Goal: Transaction & Acquisition: Purchase product/service

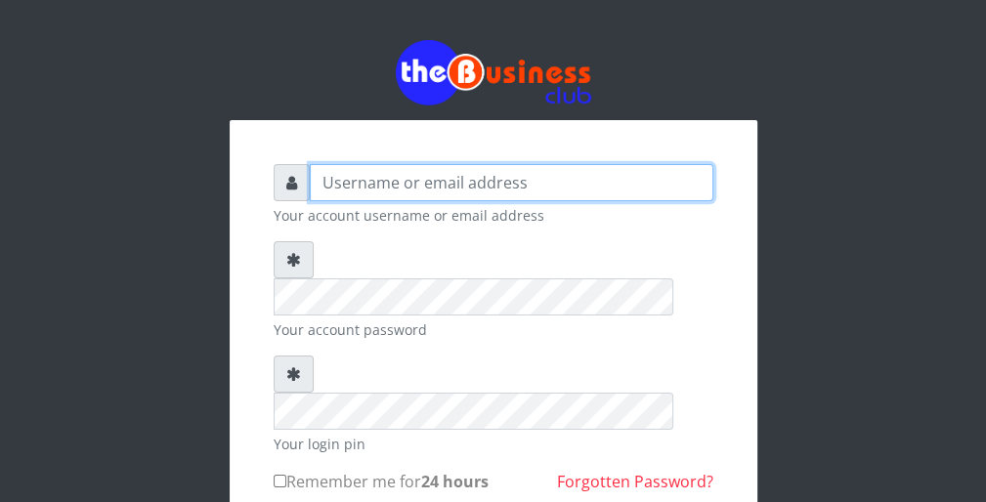
type input "wergbac8"
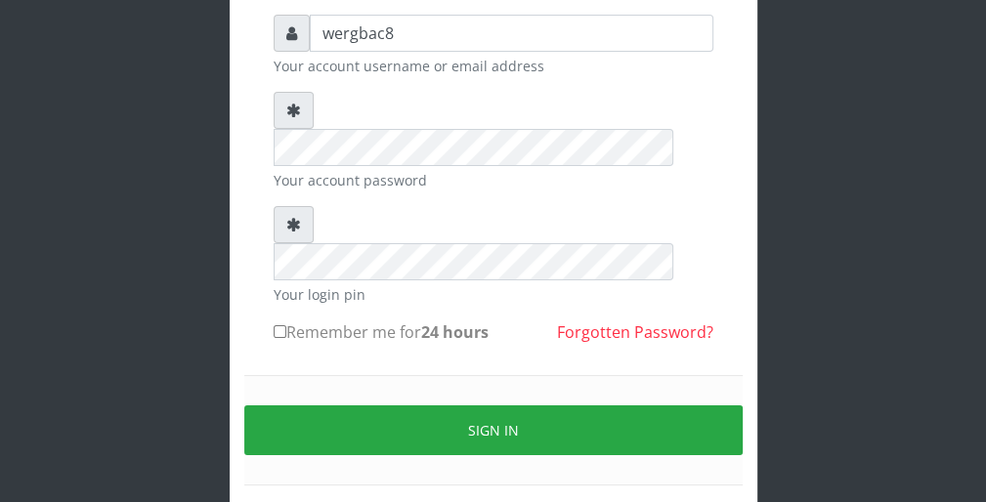
scroll to position [156, 0]
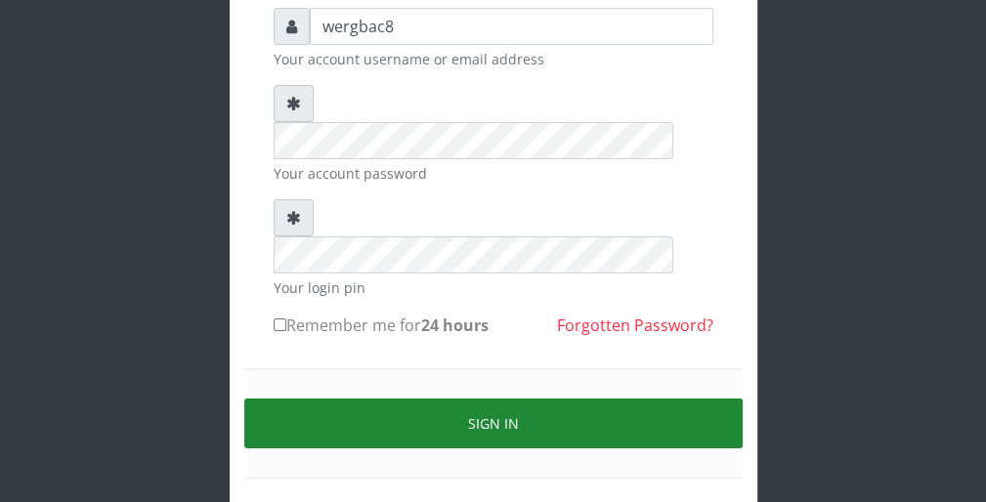
click at [604, 399] on button "Sign in" at bounding box center [493, 424] width 498 height 50
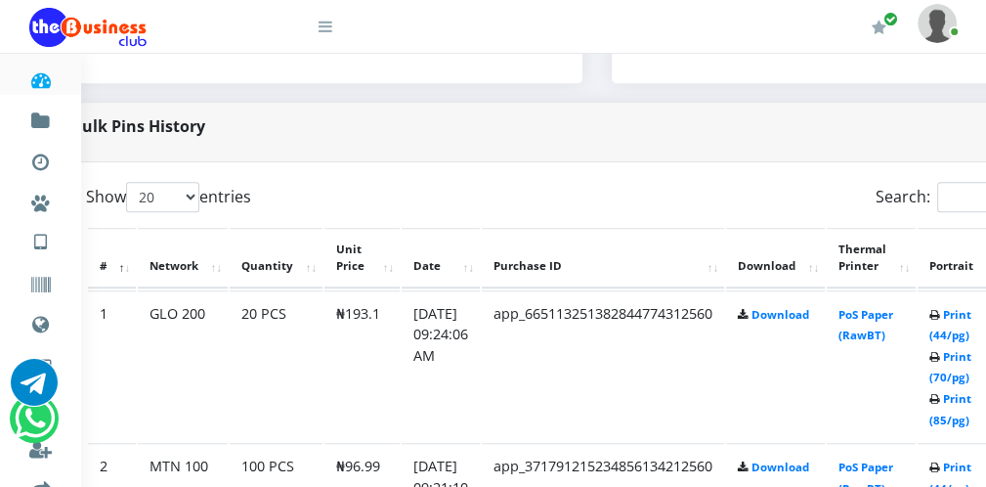
scroll to position [899, 78]
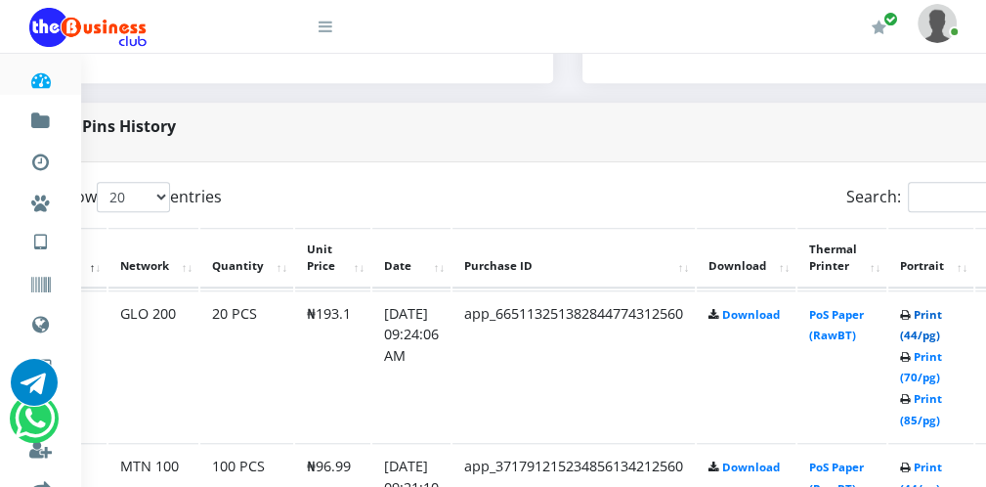
click at [927, 330] on link "Print (44/pg)" at bounding box center [921, 325] width 42 height 36
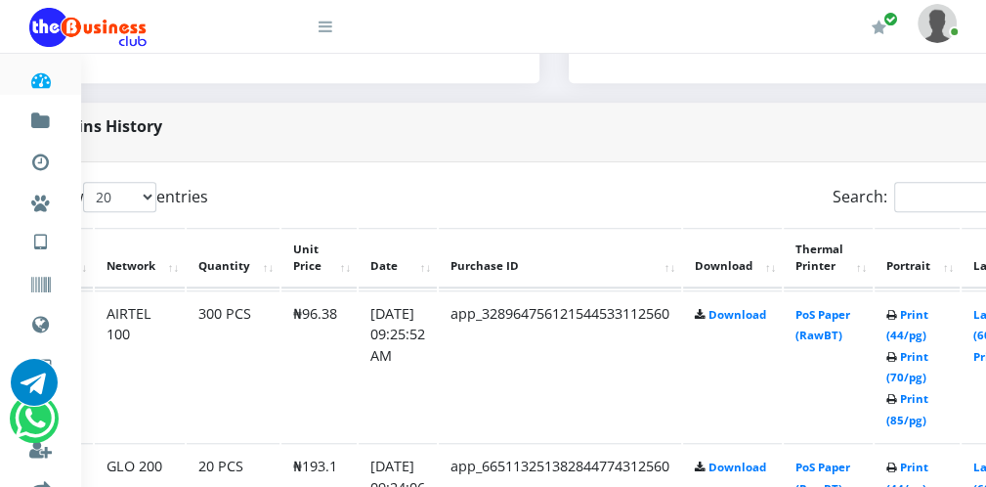
scroll to position [899, 73]
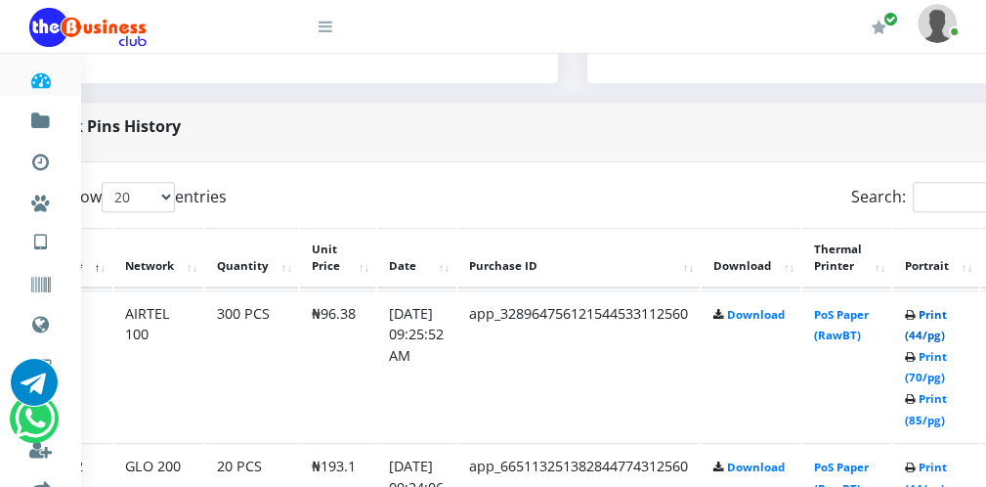
click at [941, 336] on link "Print (44/pg)" at bounding box center [926, 325] width 42 height 36
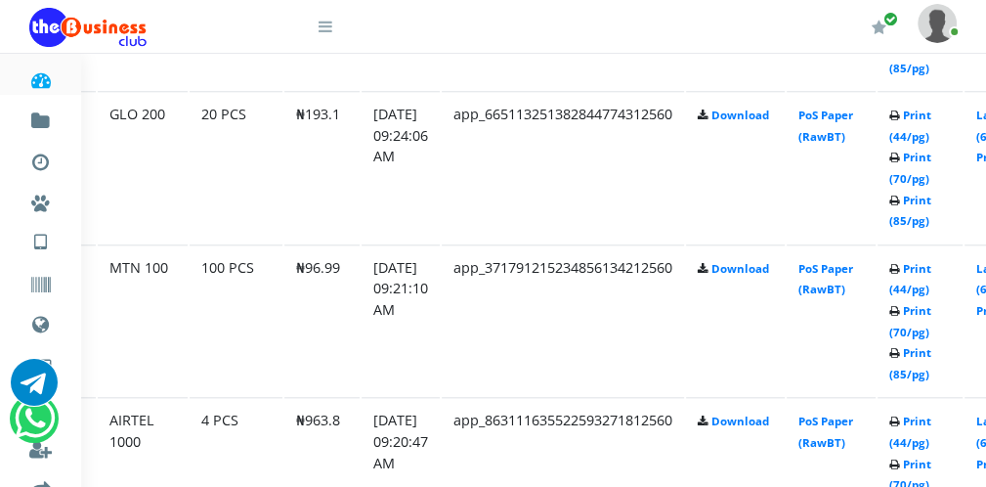
scroll to position [1251, 108]
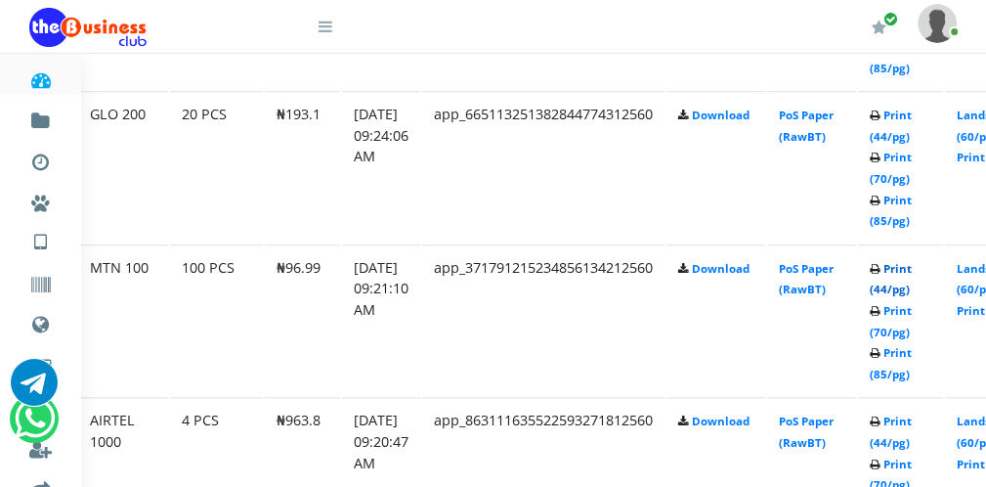
click at [890, 286] on link "Print (44/pg)" at bounding box center [891, 279] width 42 height 36
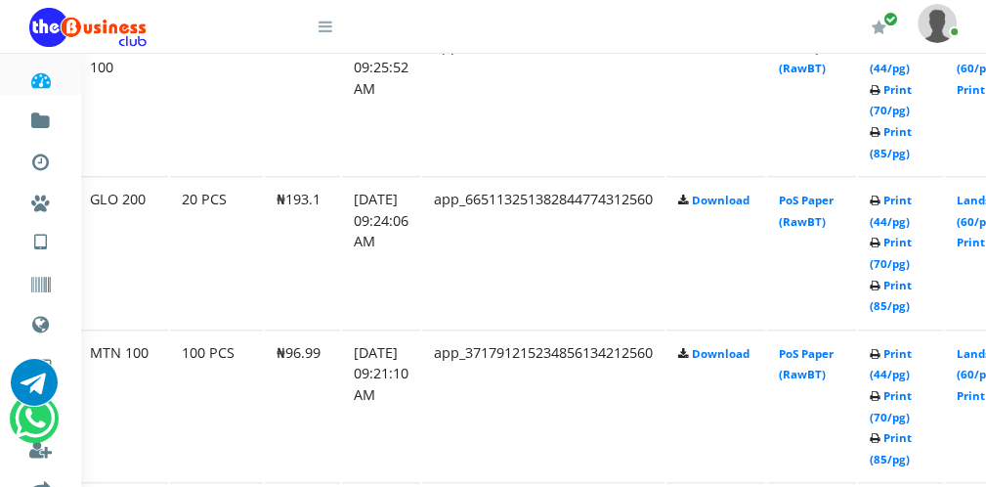
scroll to position [1251, 108]
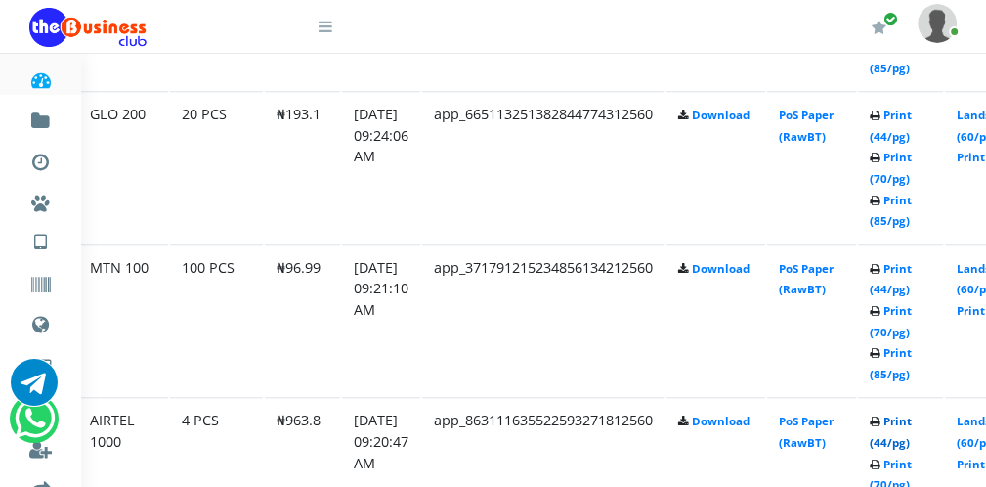
click at [893, 439] on link "Print (44/pg)" at bounding box center [891, 431] width 42 height 36
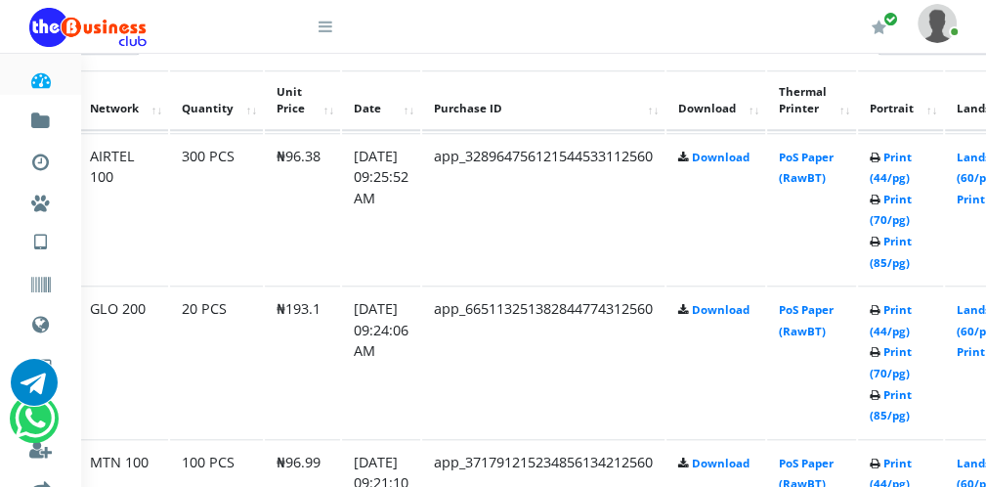
scroll to position [1016, 108]
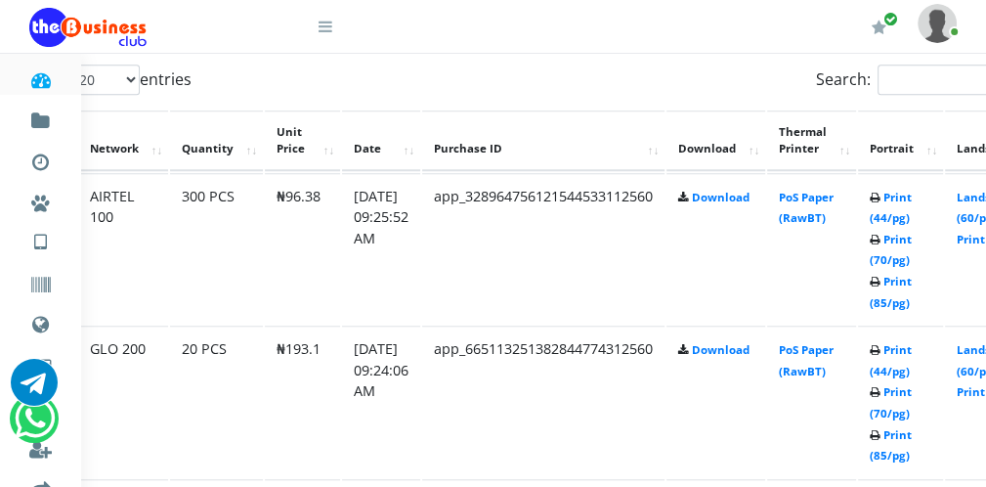
click at [324, 23] on icon at bounding box center [325, 27] width 14 height 16
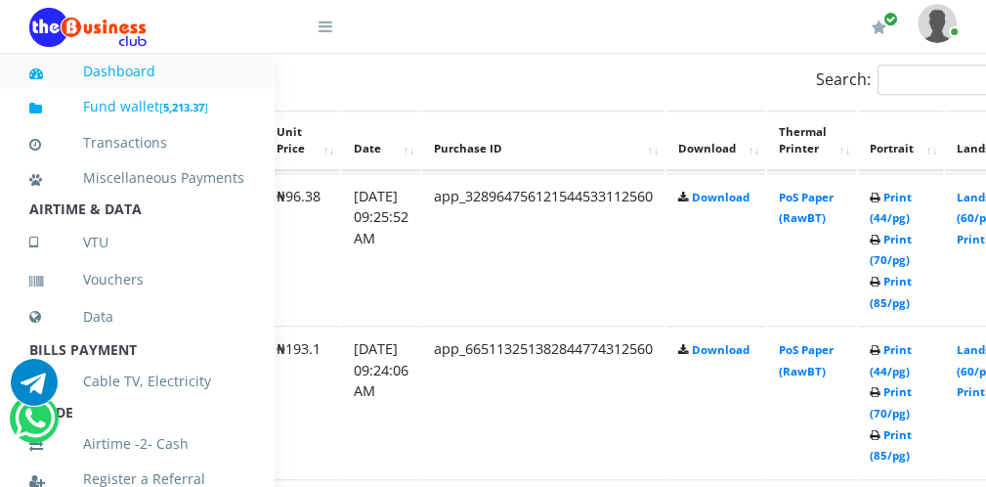
click at [215, 97] on link "Fund wallet [ 5,213.37 ]" at bounding box center [136, 107] width 215 height 46
click at [331, 28] on icon at bounding box center [325, 27] width 14 height 16
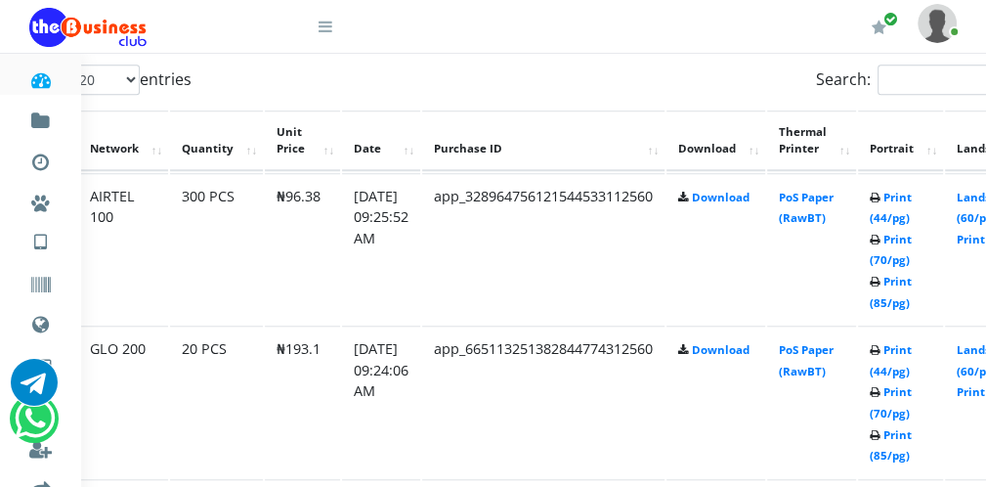
click at [324, 30] on icon at bounding box center [325, 27] width 14 height 16
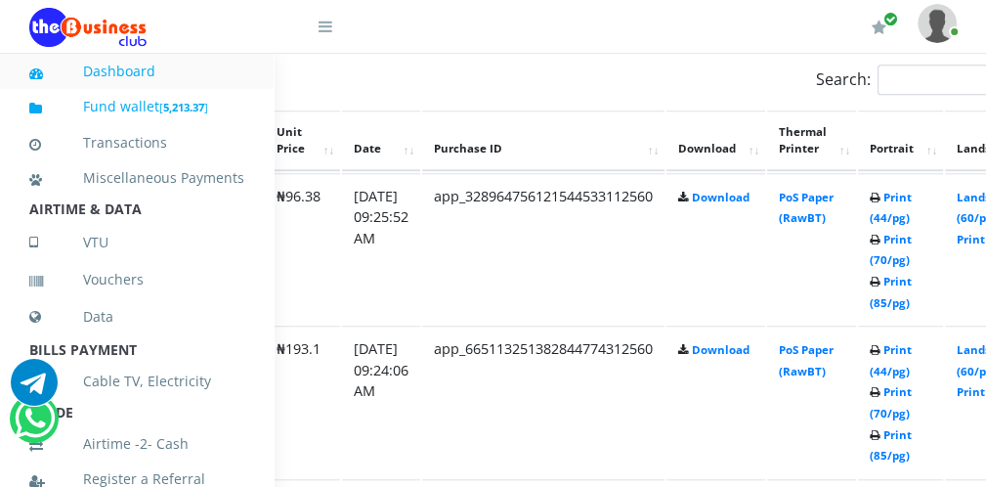
click at [199, 94] on link "Fund wallet [ 5,213.37 ]" at bounding box center [136, 107] width 215 height 46
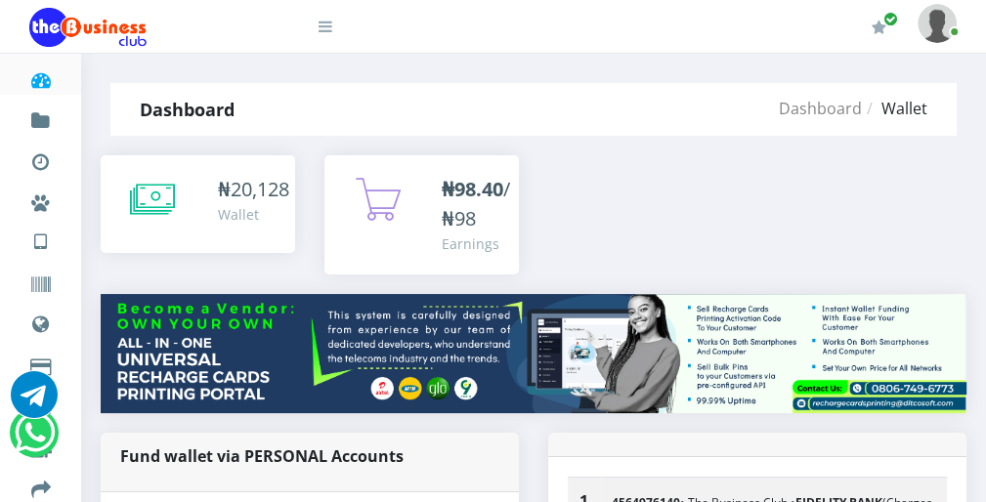
click at [329, 32] on icon at bounding box center [325, 27] width 14 height 16
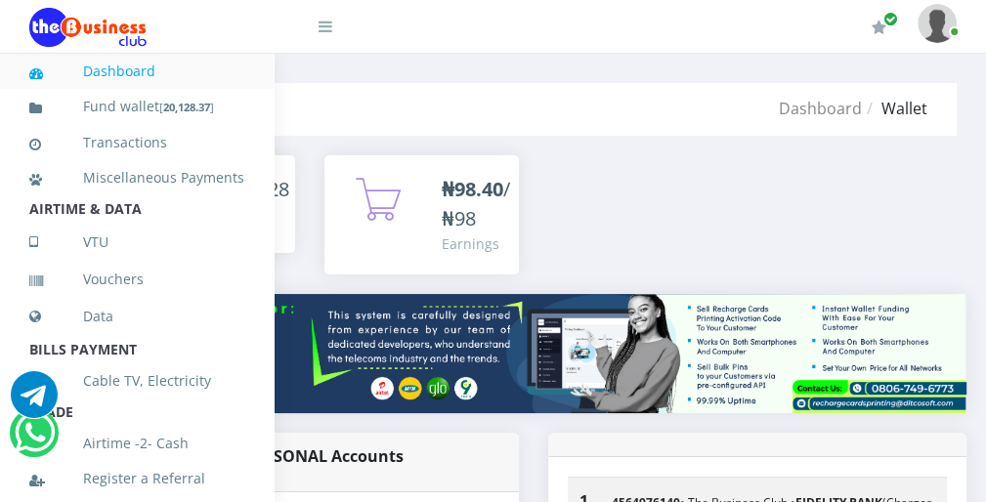
click at [329, 32] on icon at bounding box center [325, 27] width 14 height 16
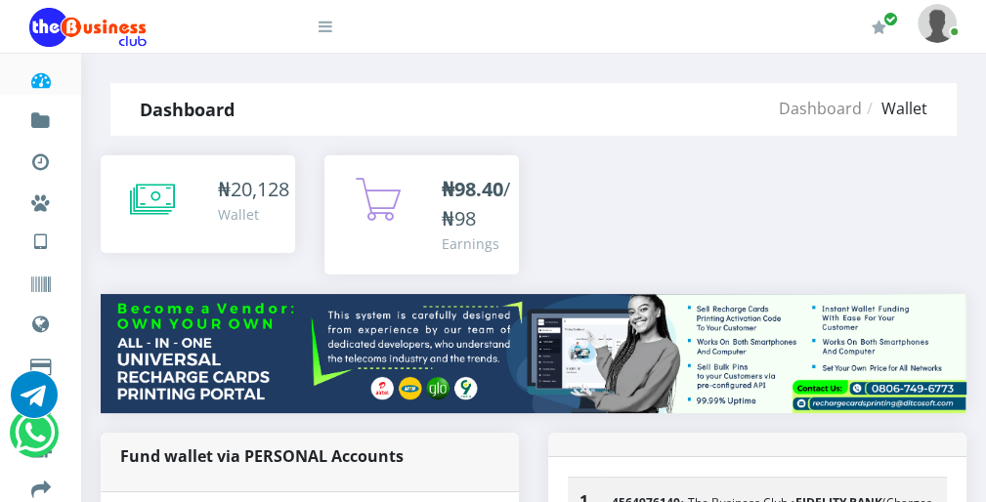
click at [330, 27] on icon at bounding box center [325, 27] width 14 height 16
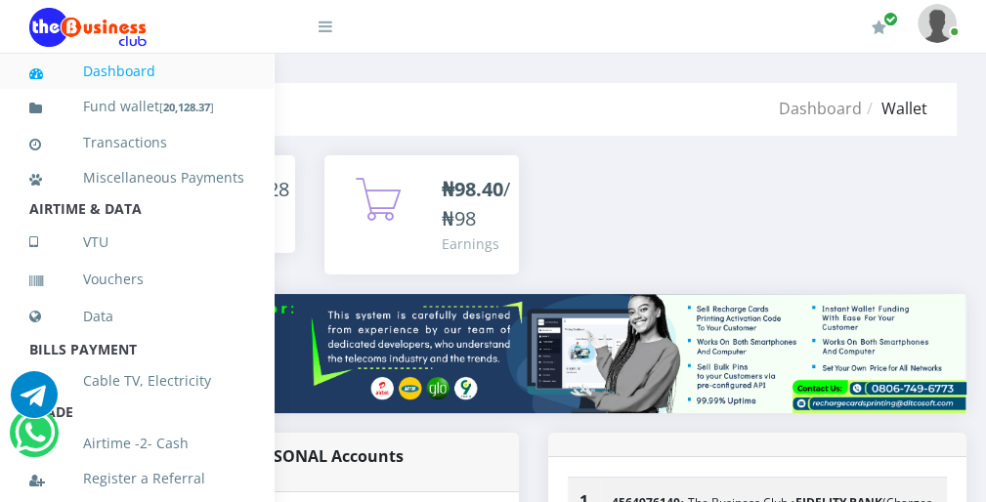
scroll to position [426, 0]
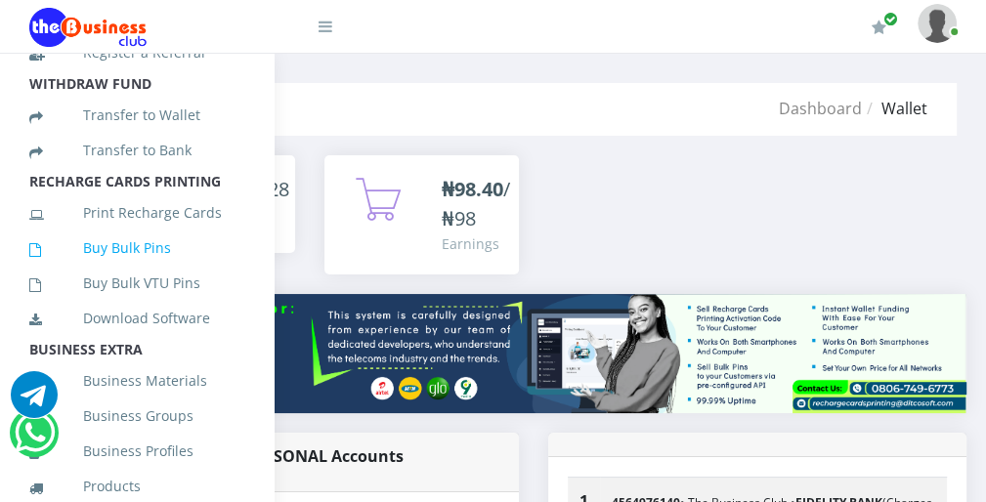
click at [180, 267] on link "Buy Bulk Pins" at bounding box center [136, 248] width 215 height 45
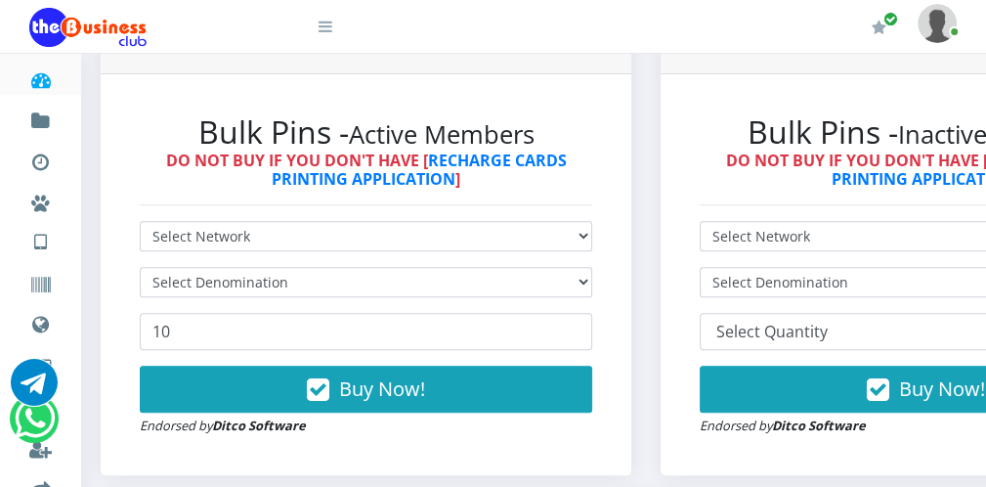
scroll to position [508, 0]
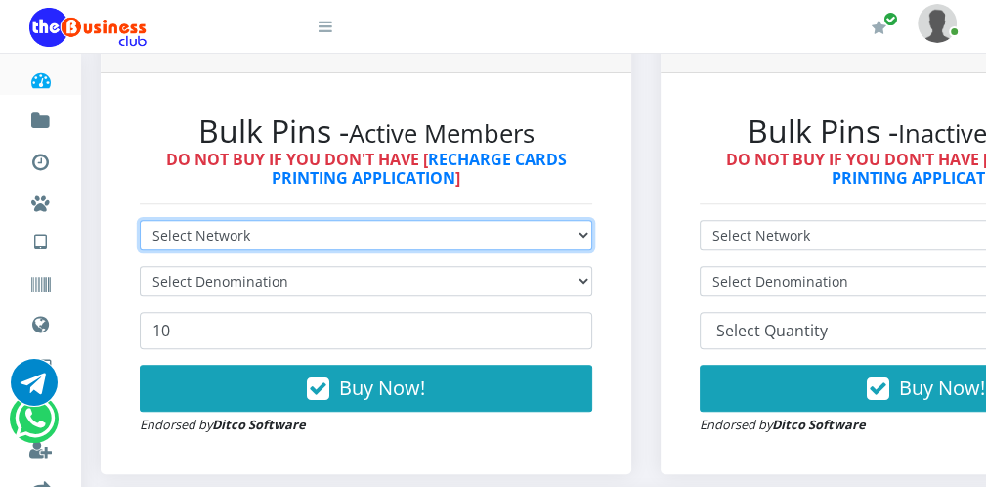
click at [469, 239] on select "Select Network MTN Globacom 9Mobile Airtel" at bounding box center [366, 235] width 452 height 30
select select "MTN"
click at [140, 220] on select "Select Network MTN Globacom 9Mobile Airtel" at bounding box center [366, 235] width 452 height 30
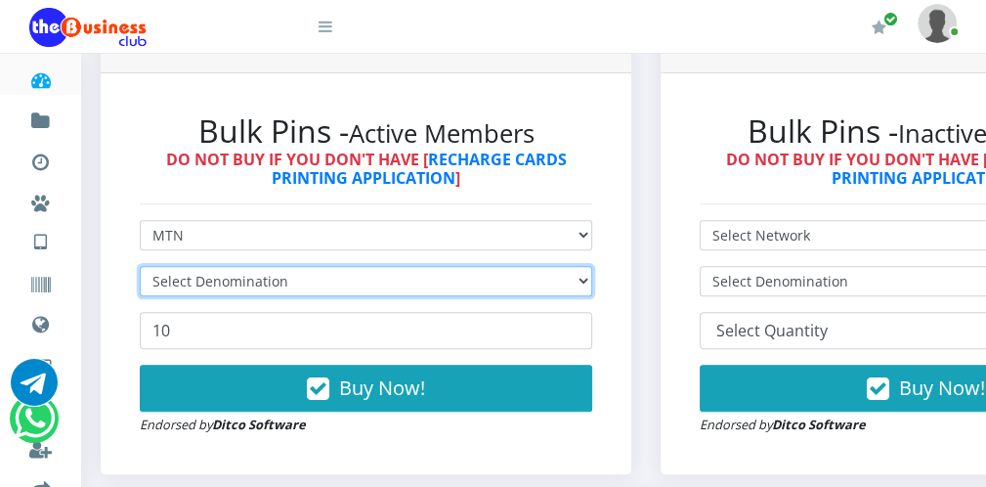
click at [387, 278] on select "Select Denomination" at bounding box center [366, 281] width 452 height 30
click at [387, 278] on select "Select Denomination MTN NGN100 - ₦96.99 MTN NGN200 - ₦193.98 MTN NGN400 - ₦387.…" at bounding box center [366, 281] width 452 height 30
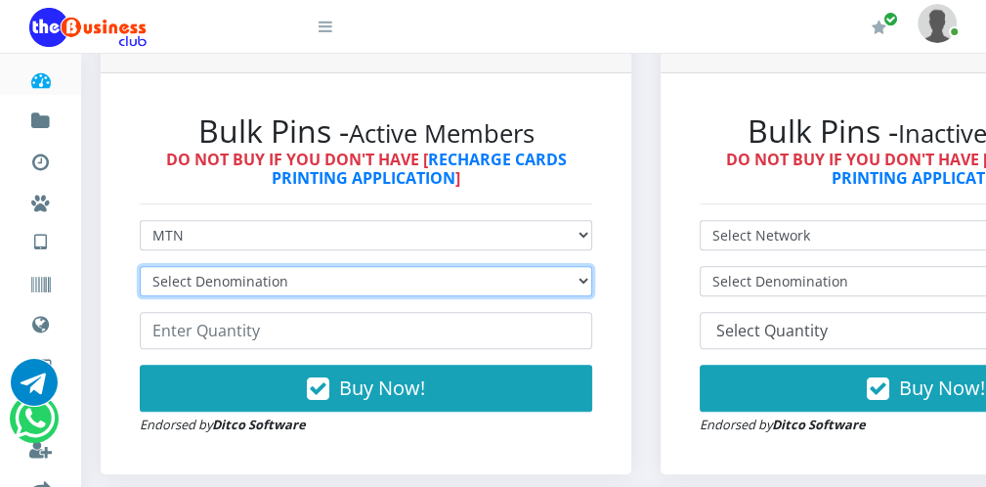
drag, startPoint x: 387, startPoint y: 278, endPoint x: 367, endPoint y: 306, distance: 33.6
click at [367, 306] on form "Select Network MTN Globacom 9Mobile Airtel Select Denomination MTN NGN100 - ₦96…" at bounding box center [366, 327] width 452 height 215
click at [363, 275] on select "Select Denomination MTN NGN100 - ₦96.99 MTN NGN200 - ₦193.98 MTN NGN400 - ₦387.…" at bounding box center [366, 281] width 452 height 30
select select "193.98-200"
click at [140, 266] on select "Select Denomination MTN NGN100 - ₦96.99 MTN NGN200 - ₦193.98 MTN NGN400 - ₦387.…" at bounding box center [366, 281] width 452 height 30
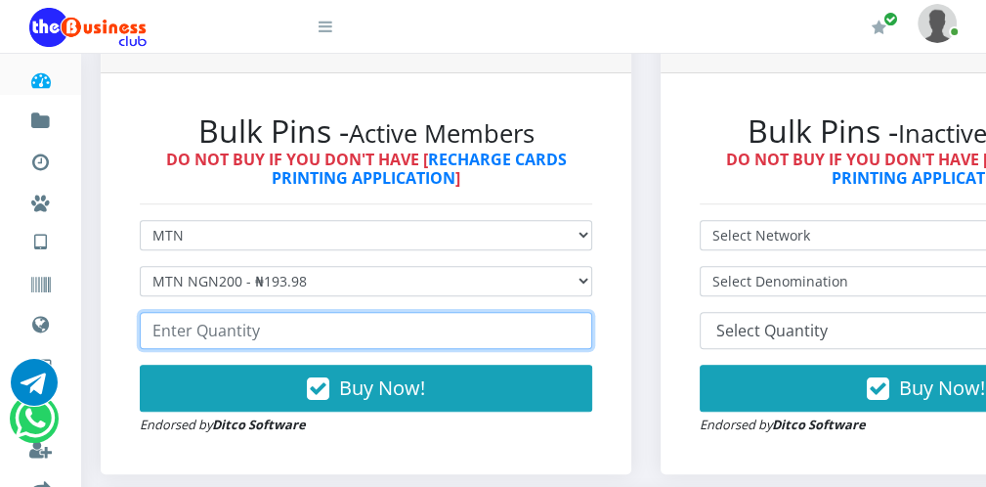
click at [294, 329] on input "number" at bounding box center [366, 330] width 452 height 37
type input "100"
click at [574, 324] on input "100" at bounding box center [366, 330] width 452 height 37
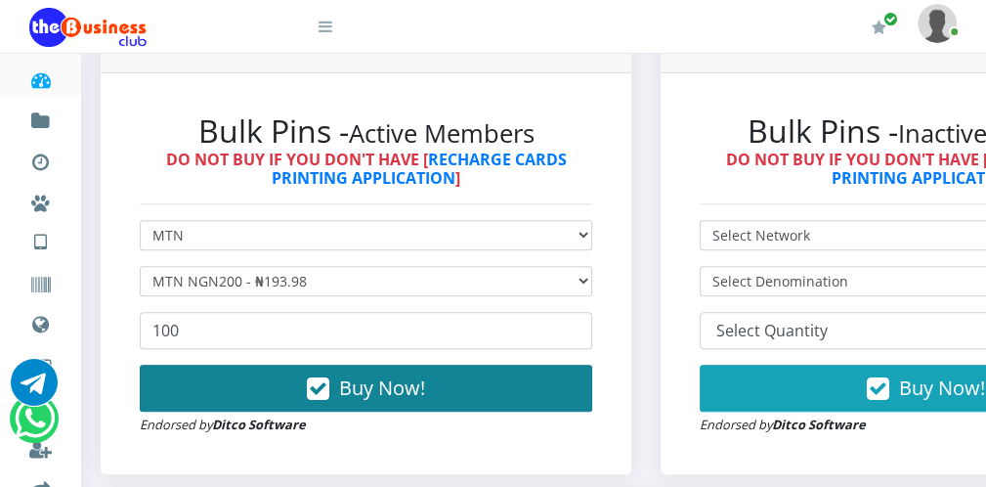
click at [531, 378] on button "Buy Now!" at bounding box center [366, 387] width 452 height 47
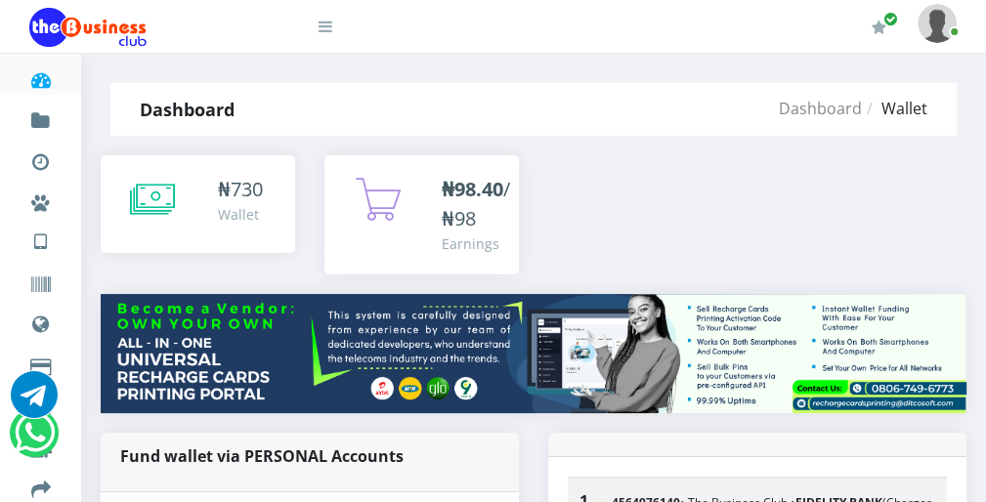
click at [4, 235] on li "VTU Nigerian VTU International VTU" at bounding box center [40, 238] width 81 height 41
click at [324, 35] on link at bounding box center [312, 19] width 39 height 39
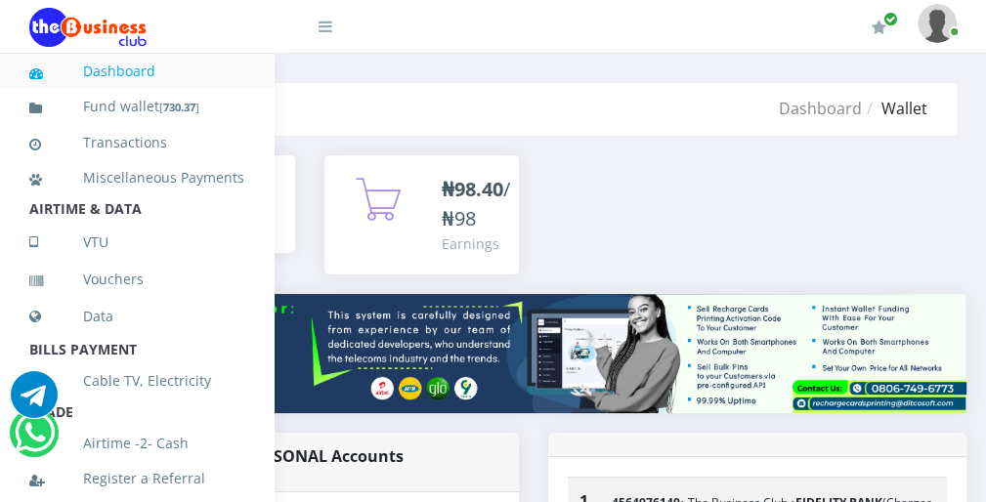
scroll to position [426, 0]
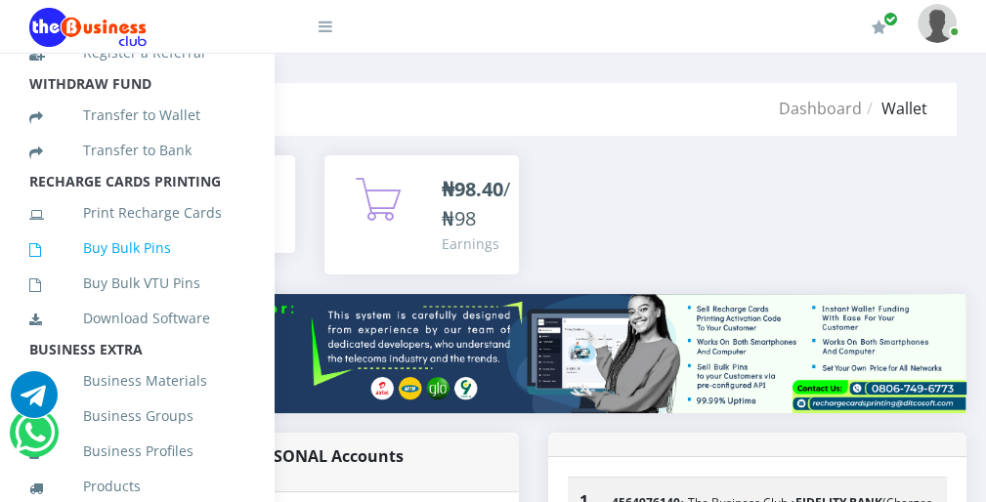
click at [207, 263] on link "Buy Bulk Pins" at bounding box center [136, 248] width 215 height 45
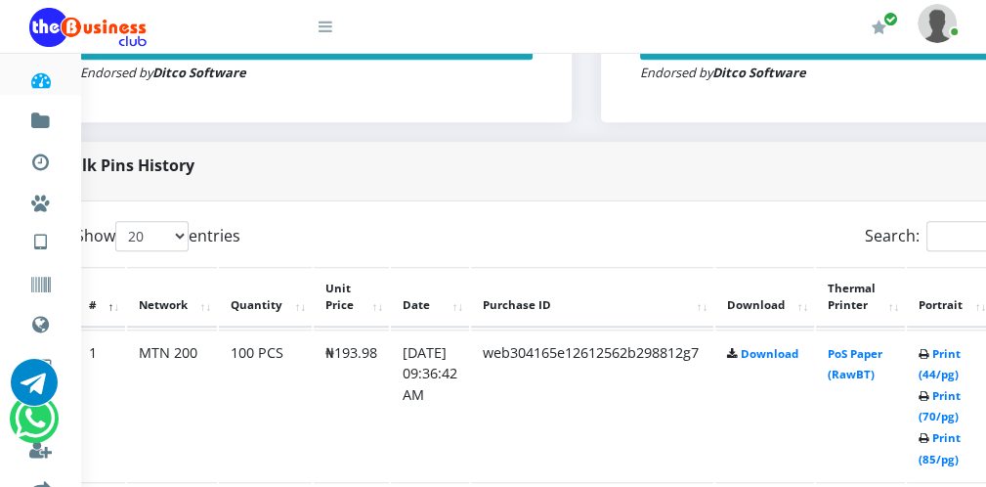
scroll to position [860, 78]
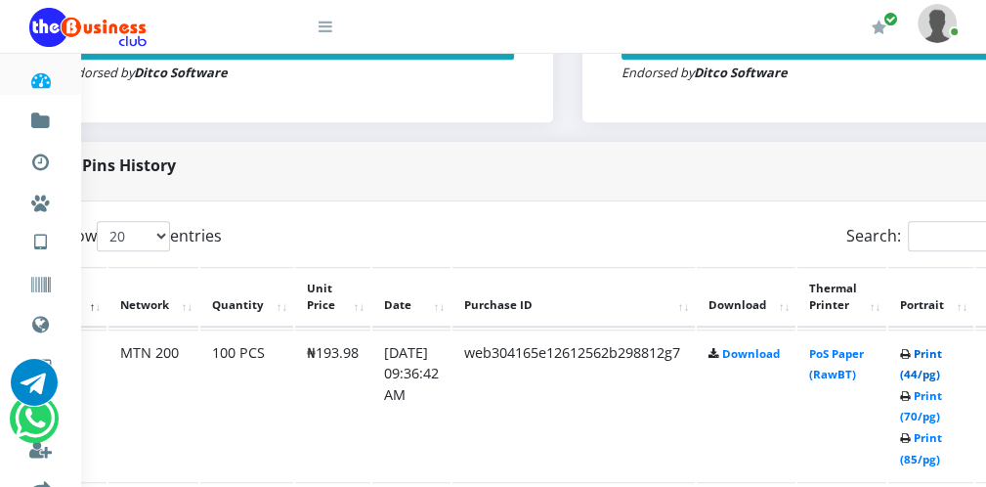
click at [942, 376] on link "Print (44/pg)" at bounding box center [921, 364] width 42 height 36
